Goal: Task Accomplishment & Management: Use online tool/utility

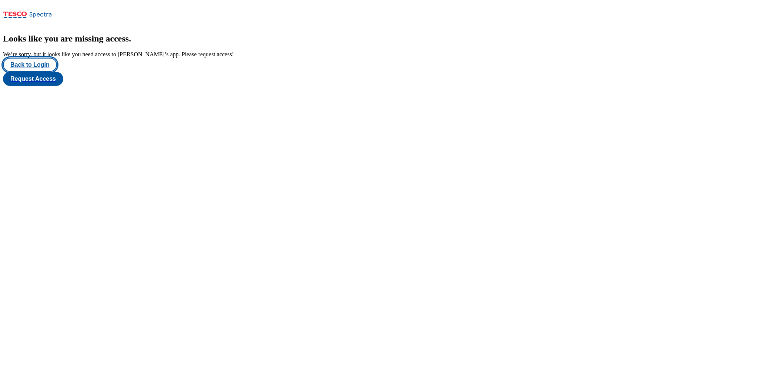
click at [48, 72] on button "Back to Login" at bounding box center [30, 65] width 54 height 14
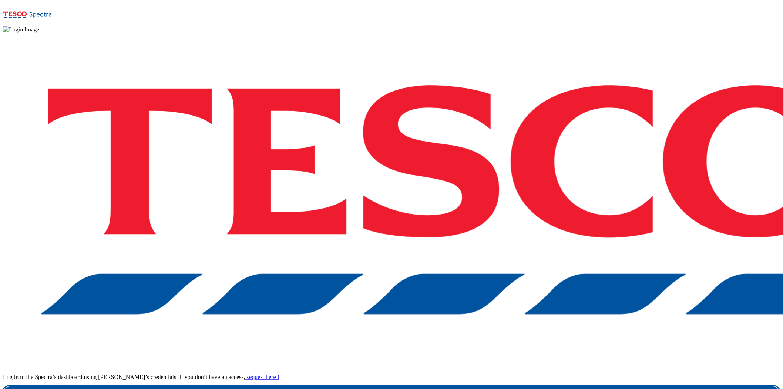
click at [572, 374] on link "Login" at bounding box center [391, 393] width 777 height 15
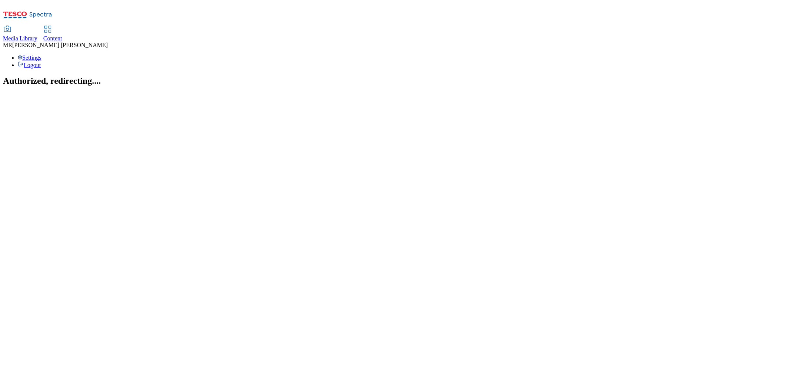
click at [62, 35] on span "Content" at bounding box center [52, 38] width 19 height 6
select select "ghs-[GEOGRAPHIC_DATA]"
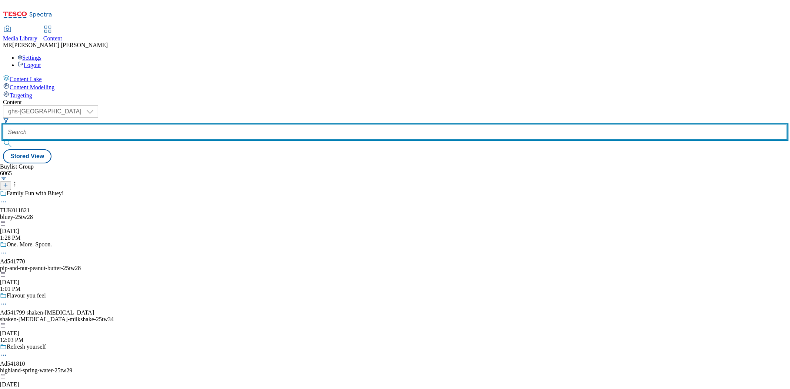
click at [183, 125] on input "text" at bounding box center [395, 132] width 784 height 15
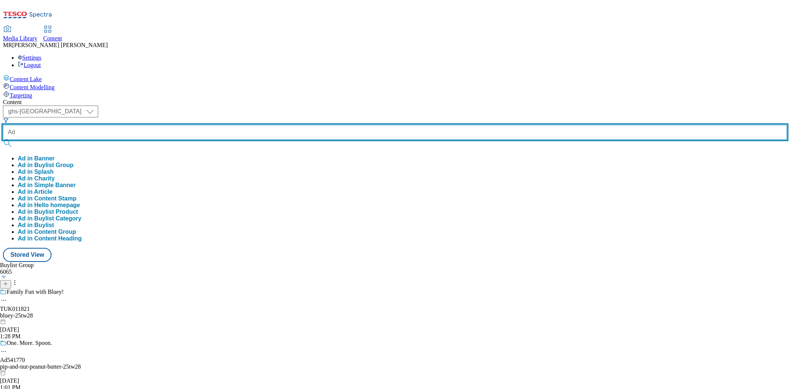
paste input "541770"
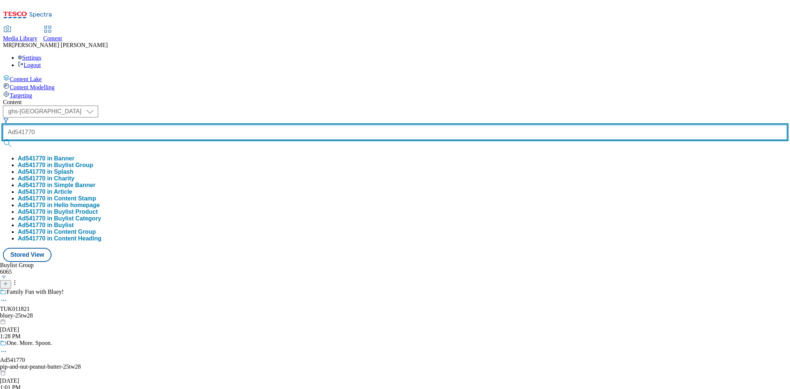
type input "Ad541770"
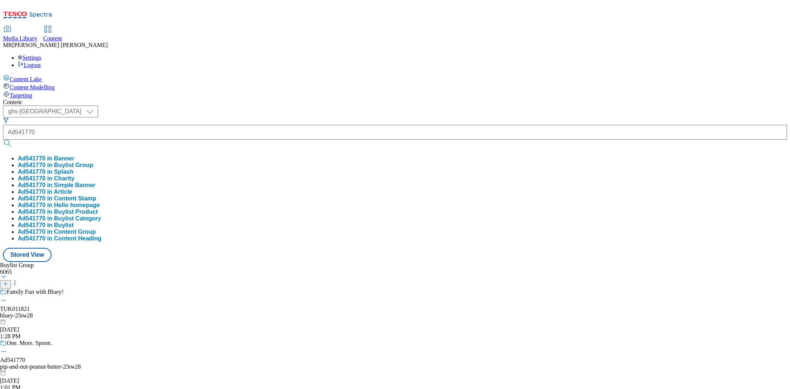
click at [93, 162] on button "Ad541770 in Buylist Group" at bounding box center [56, 165] width 76 height 7
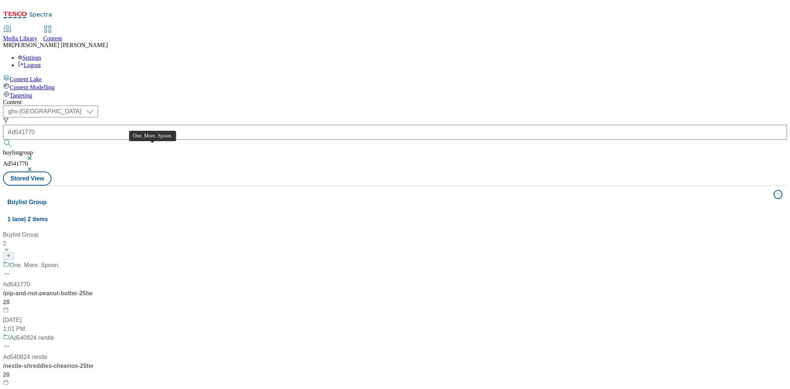
click at [60, 261] on span "One. More. Spoon." at bounding box center [35, 265] width 50 height 9
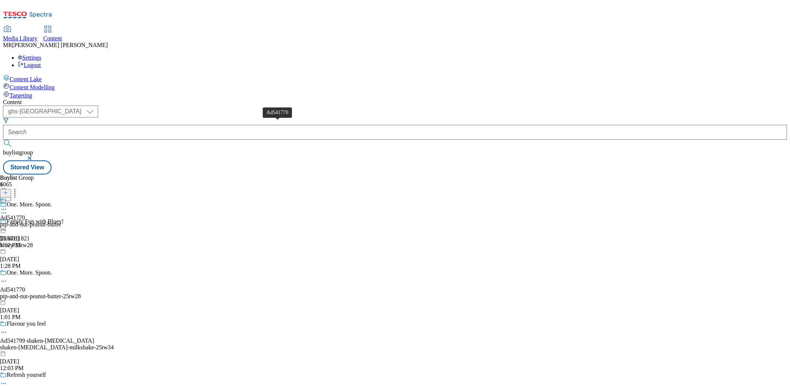
click at [25, 214] on span "Ad541770" at bounding box center [12, 217] width 25 height 7
click at [7, 222] on icon at bounding box center [3, 225] width 7 height 7
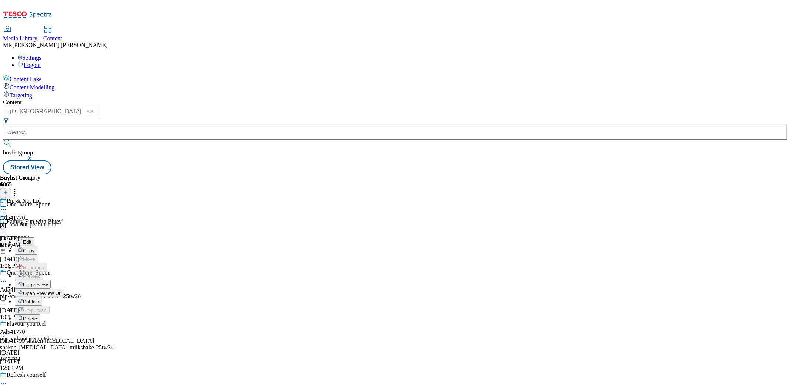
click at [61, 290] on span "Open Preview Url" at bounding box center [42, 293] width 39 height 6
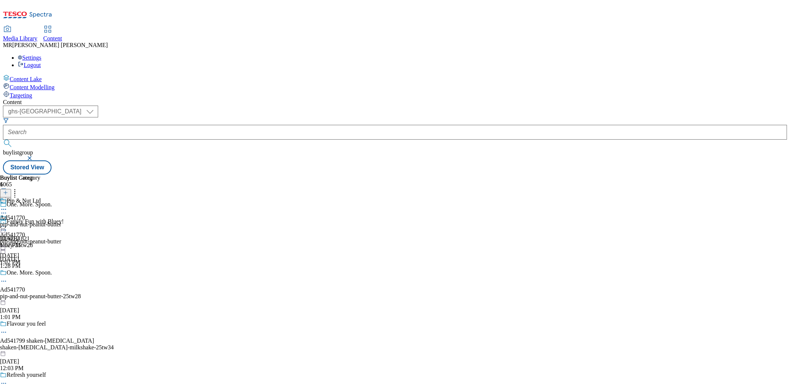
click at [7, 222] on icon at bounding box center [3, 225] width 7 height 7
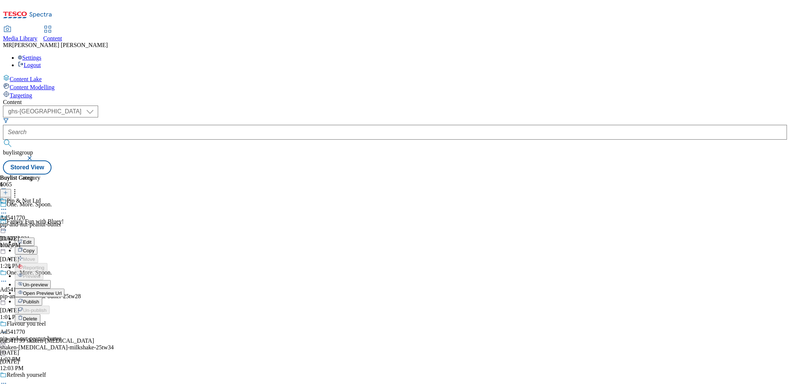
click at [39, 299] on span "Publish" at bounding box center [31, 302] width 16 height 6
